Goal: Task Accomplishment & Management: Use online tool/utility

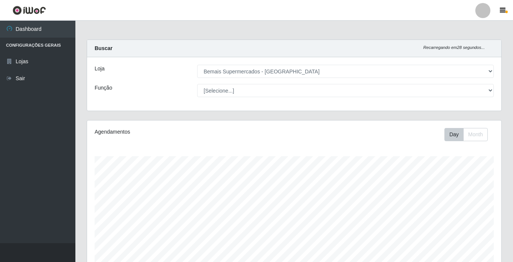
select select "250"
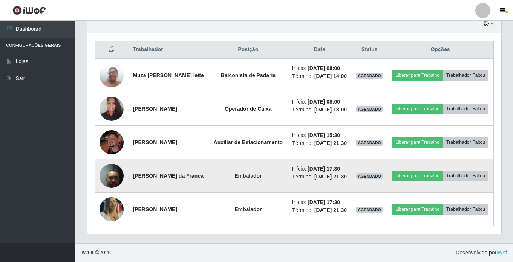
scroll to position [264, 0]
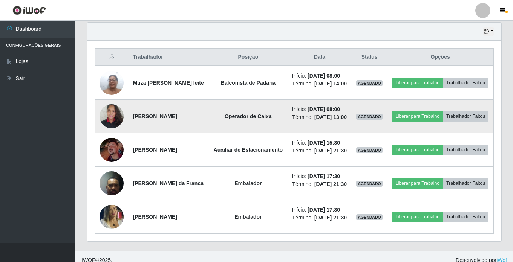
click at [116, 132] on img at bounding box center [112, 116] width 24 height 32
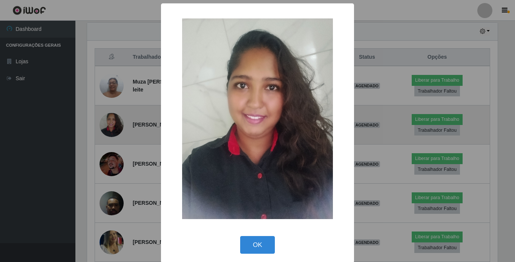
click at [116, 136] on div "× OK Cancel" at bounding box center [257, 131] width 515 height 262
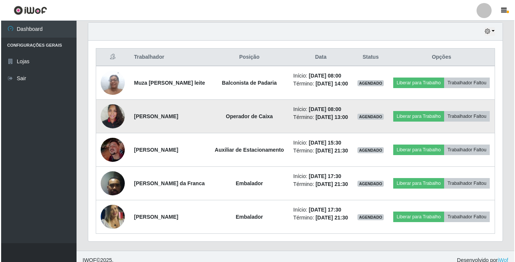
scroll to position [156, 414]
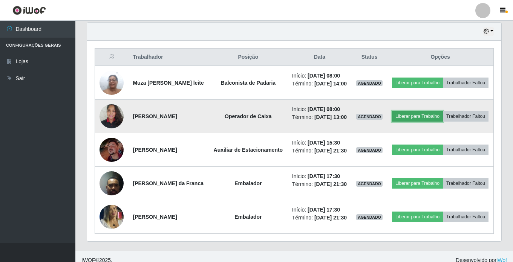
click at [430, 122] on button "Liberar para Trabalho" at bounding box center [417, 116] width 51 height 11
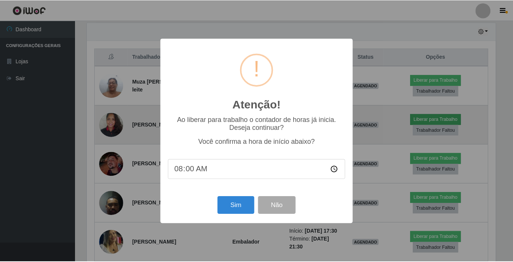
scroll to position [156, 410]
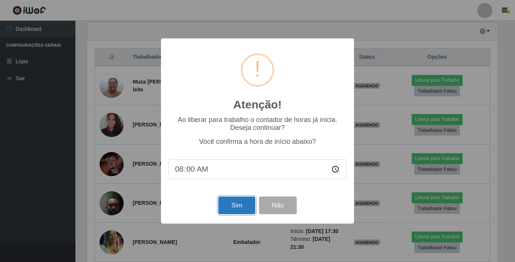
click at [239, 208] on button "Sim" at bounding box center [236, 206] width 37 height 18
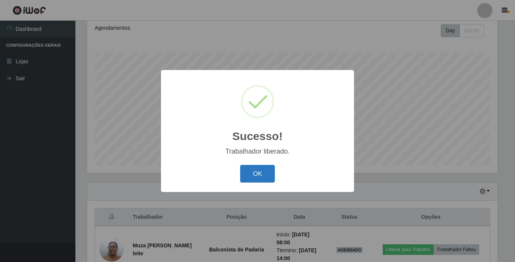
click at [248, 176] on button "OK" at bounding box center [257, 174] width 35 height 18
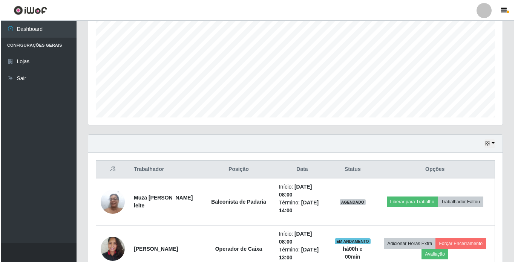
scroll to position [217, 0]
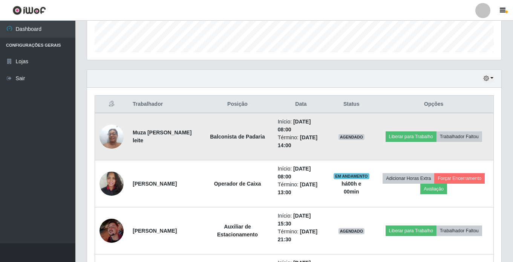
click at [98, 143] on td at bounding box center [112, 136] width 34 height 47
click at [112, 136] on img at bounding box center [112, 137] width 24 height 32
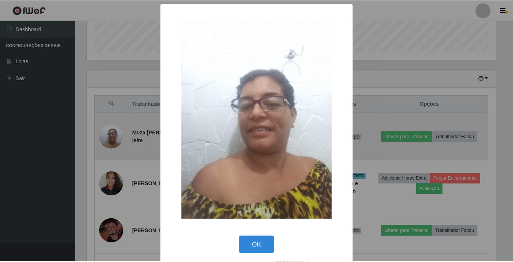
scroll to position [156, 410]
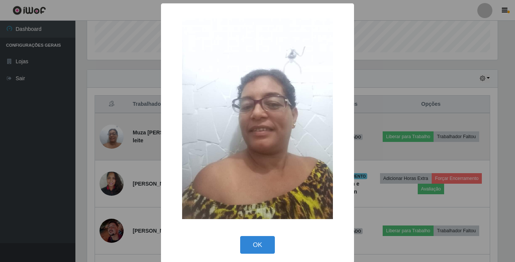
click at [112, 136] on div "× OK Cancel" at bounding box center [257, 131] width 515 height 262
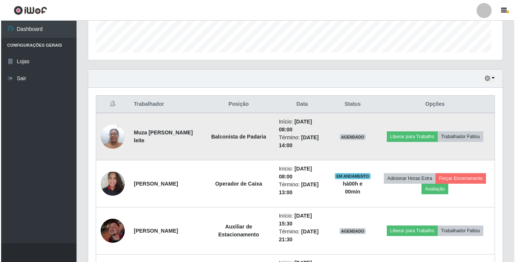
scroll to position [156, 414]
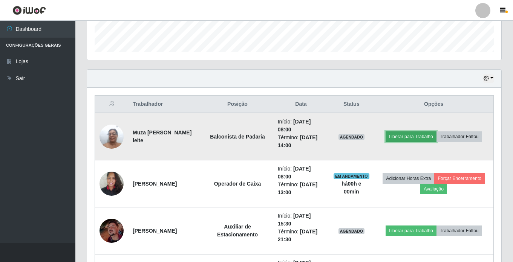
click at [405, 138] on button "Liberar para Trabalho" at bounding box center [411, 137] width 51 height 11
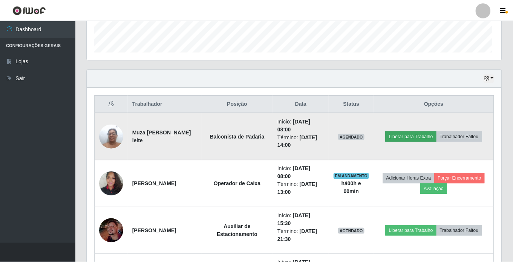
scroll to position [156, 410]
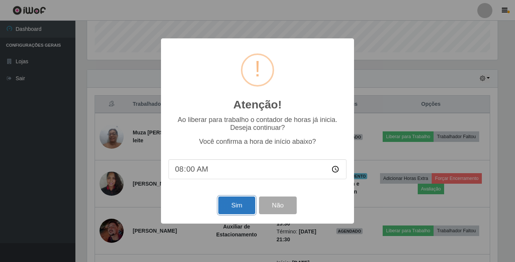
click at [245, 206] on button "Sim" at bounding box center [236, 206] width 37 height 18
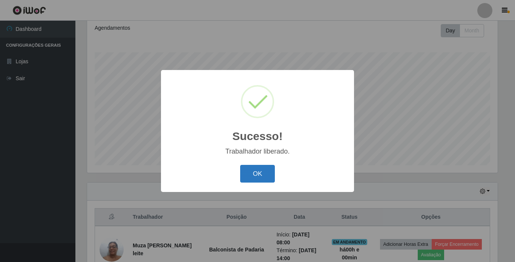
click at [254, 170] on button "OK" at bounding box center [257, 174] width 35 height 18
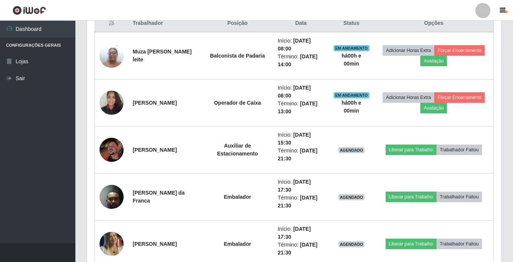
scroll to position [255, 0]
